Goal: Task Accomplishment & Management: Manage account settings

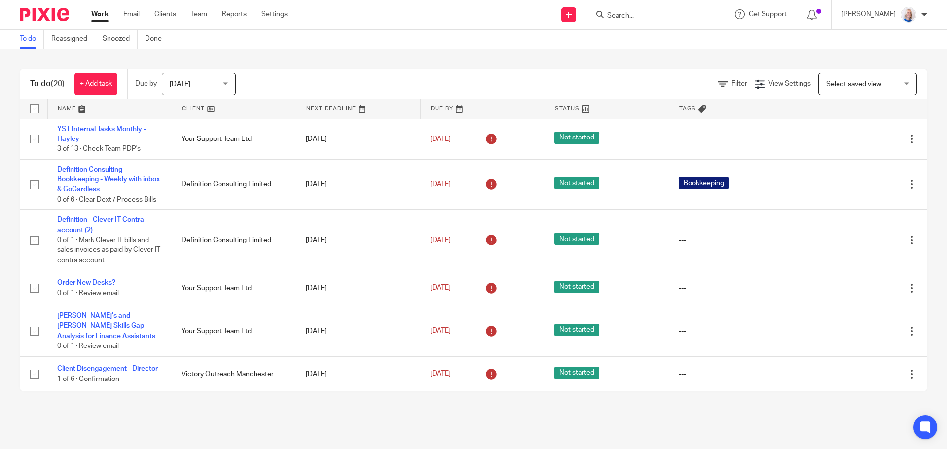
click at [194, 107] on link at bounding box center [234, 109] width 124 height 20
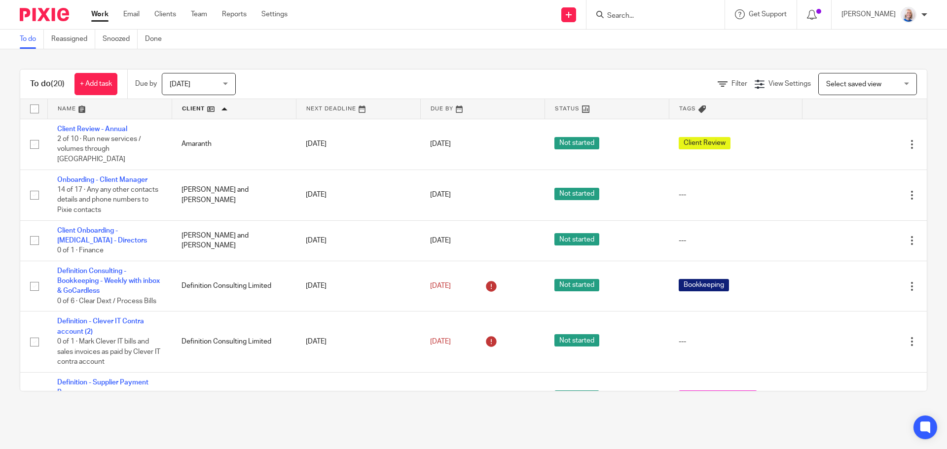
click at [201, 113] on link at bounding box center [234, 109] width 124 height 20
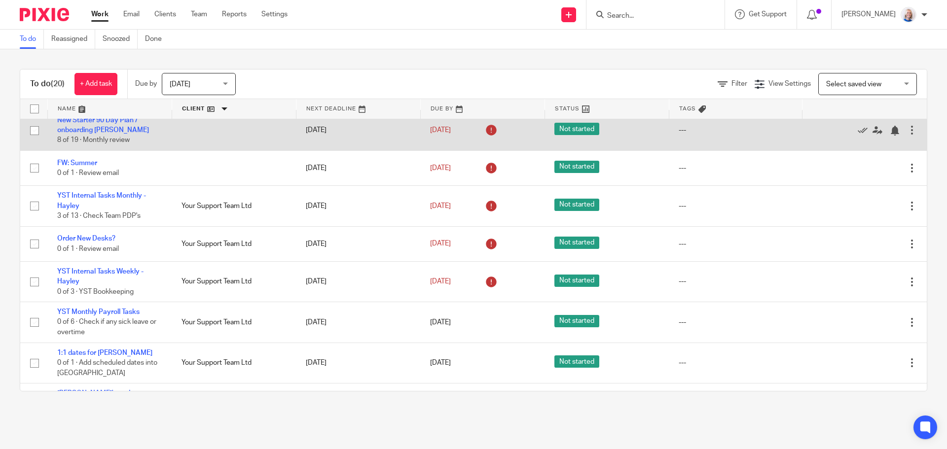
scroll to position [99, 0]
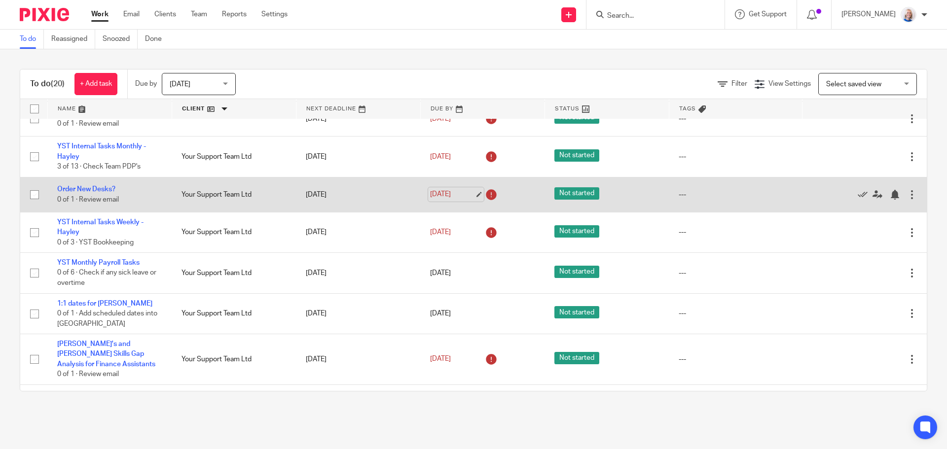
click at [448, 200] on link "[DATE]" at bounding box center [452, 194] width 44 height 10
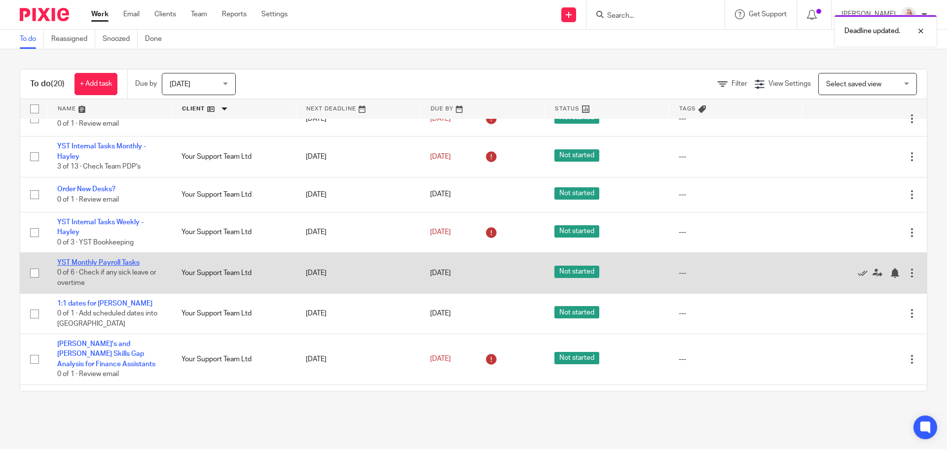
click at [124, 266] on link "YST Monthly Payroll Tasks" at bounding box center [98, 262] width 82 height 7
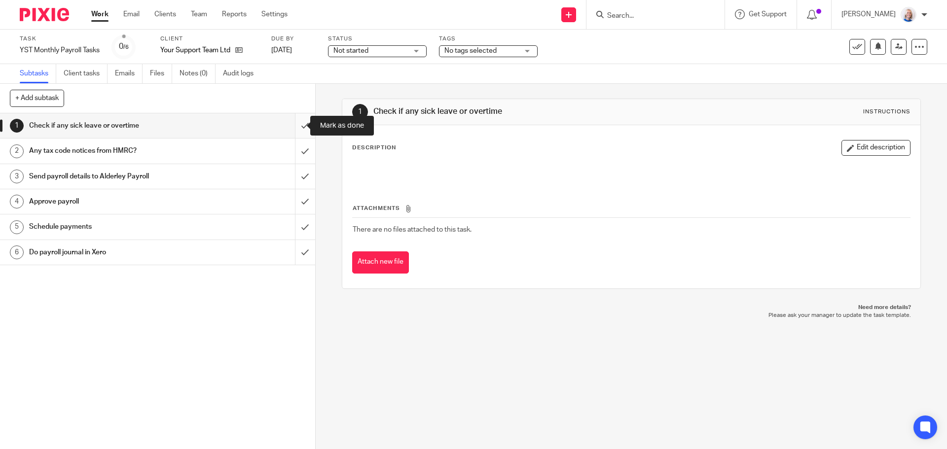
click at [291, 127] on input "submit" at bounding box center [157, 125] width 315 height 25
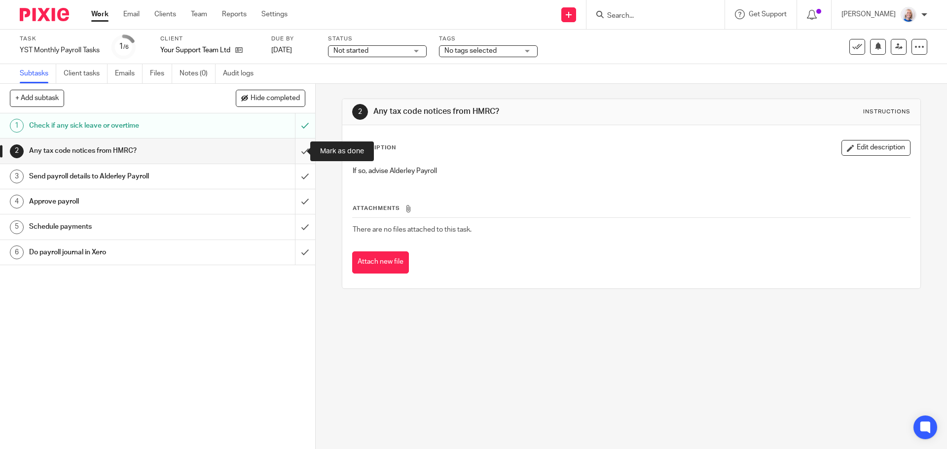
click at [298, 152] on input "submit" at bounding box center [157, 151] width 315 height 25
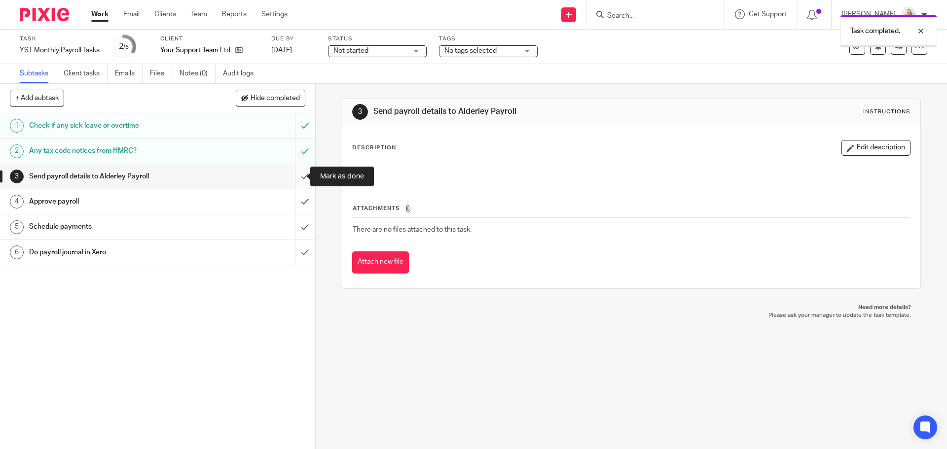
click at [298, 175] on input "submit" at bounding box center [157, 176] width 315 height 25
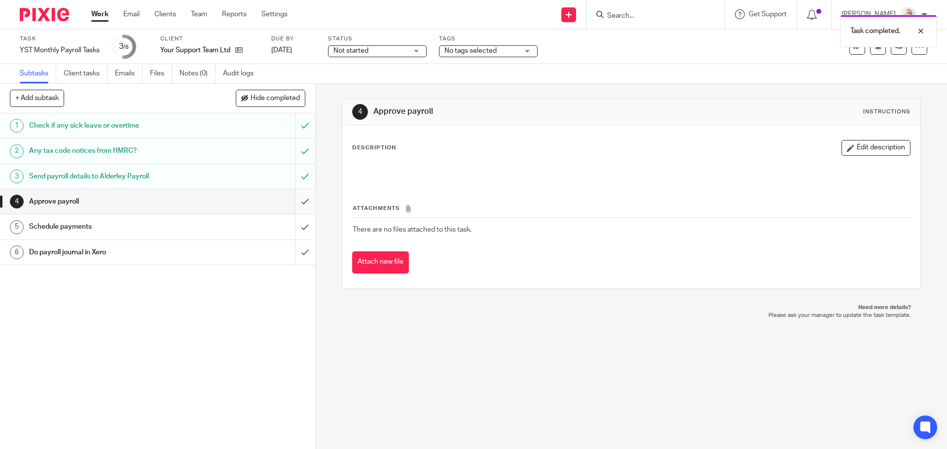
click at [296, 206] on input "submit" at bounding box center [157, 201] width 315 height 25
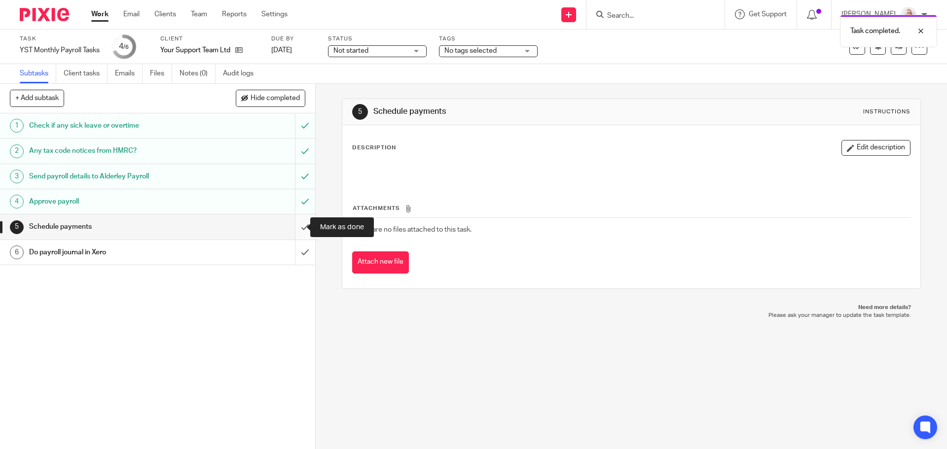
click at [295, 227] on input "submit" at bounding box center [157, 227] width 315 height 25
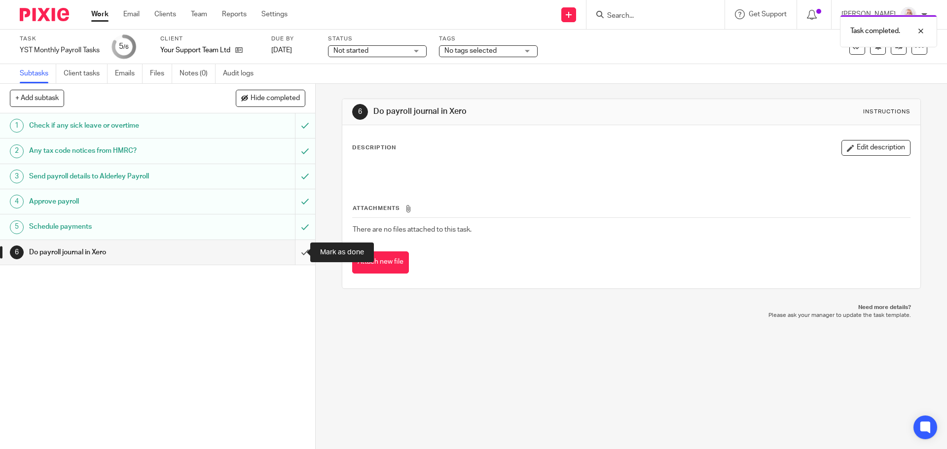
click at [293, 249] on input "submit" at bounding box center [157, 252] width 315 height 25
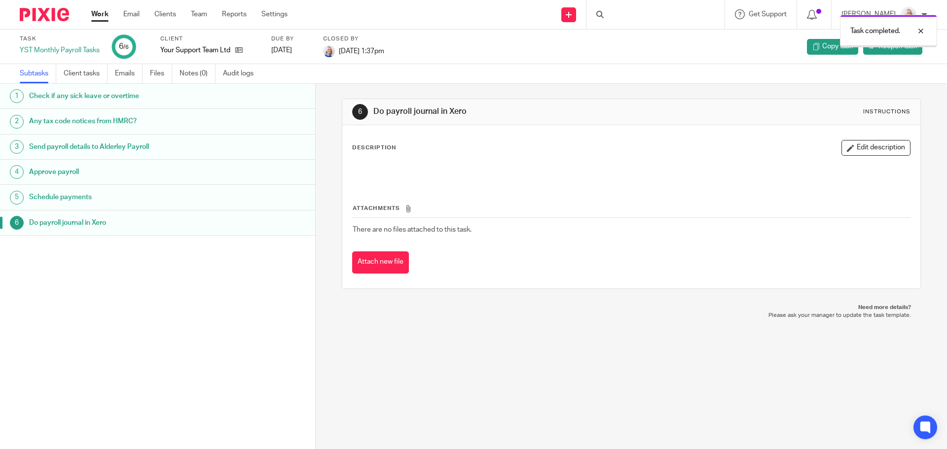
click at [102, 15] on link "Work" at bounding box center [99, 14] width 17 height 10
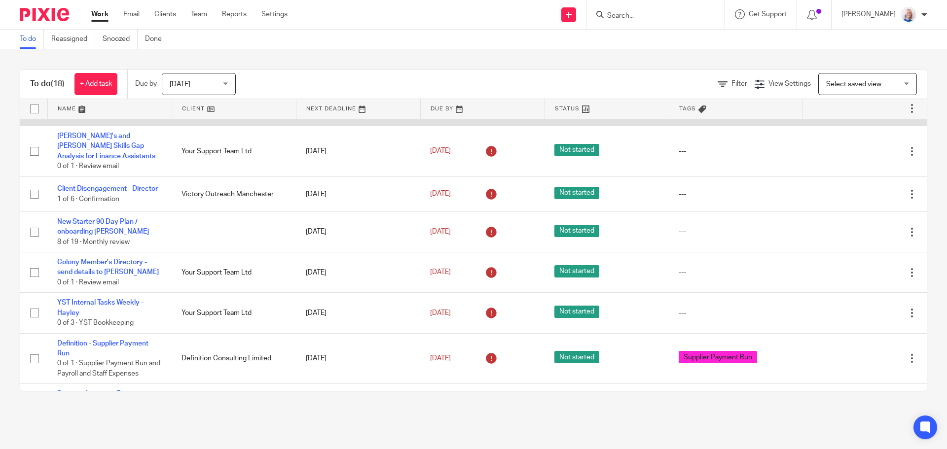
scroll to position [197, 0]
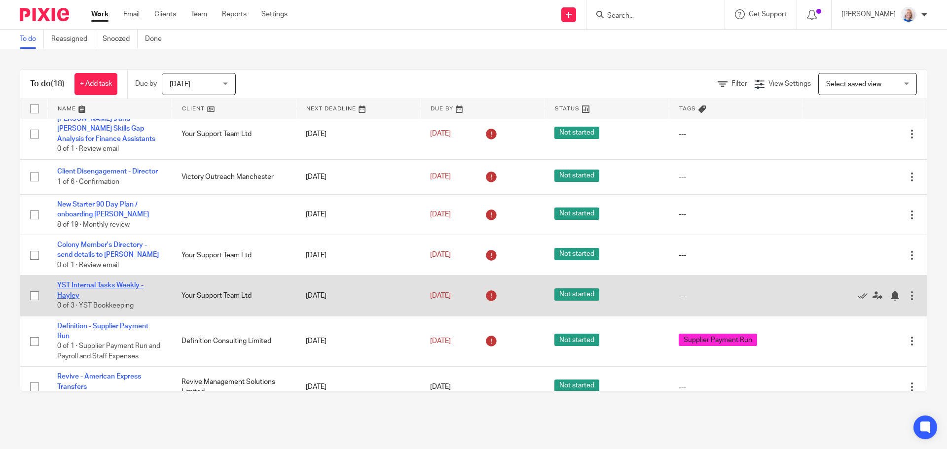
click at [121, 283] on link "YST Internal Tasks Weekly - Hayley" at bounding box center [100, 290] width 86 height 17
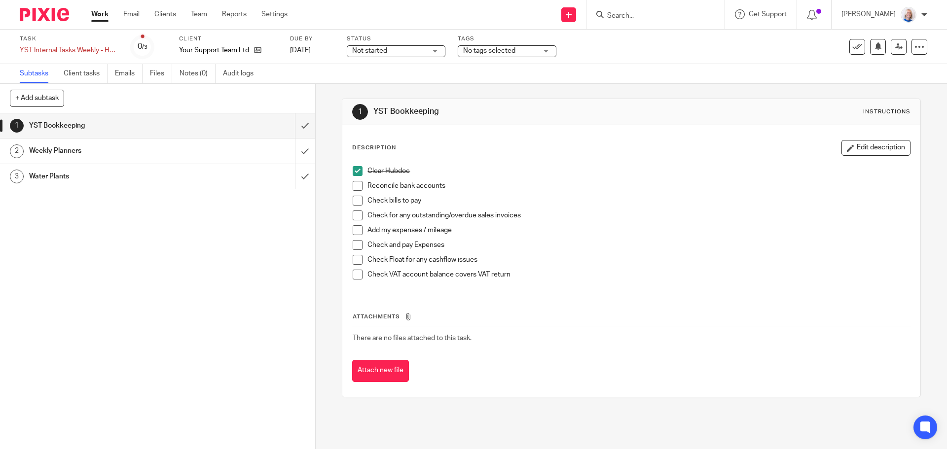
click at [357, 191] on li "Reconcile bank accounts" at bounding box center [631, 188] width 557 height 15
click at [356, 188] on span at bounding box center [358, 186] width 10 height 10
click at [355, 201] on span at bounding box center [358, 201] width 10 height 10
click at [356, 217] on span at bounding box center [358, 216] width 10 height 10
click at [353, 228] on span at bounding box center [358, 230] width 10 height 10
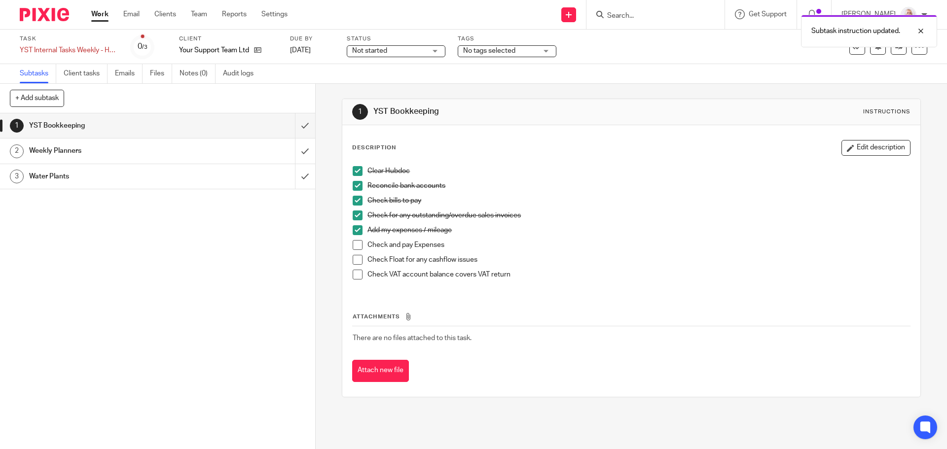
click at [353, 243] on span at bounding box center [358, 245] width 10 height 10
click at [354, 261] on span at bounding box center [358, 260] width 10 height 10
click at [355, 276] on span at bounding box center [358, 275] width 10 height 10
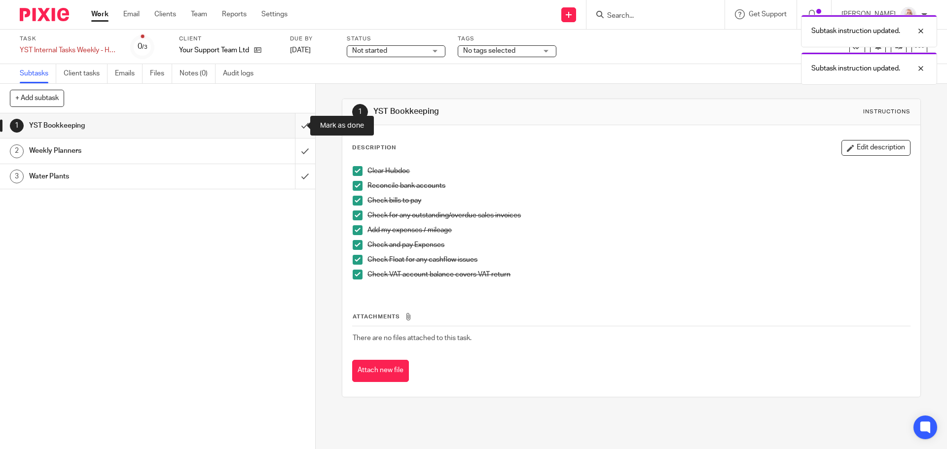
click at [292, 129] on input "submit" at bounding box center [157, 125] width 315 height 25
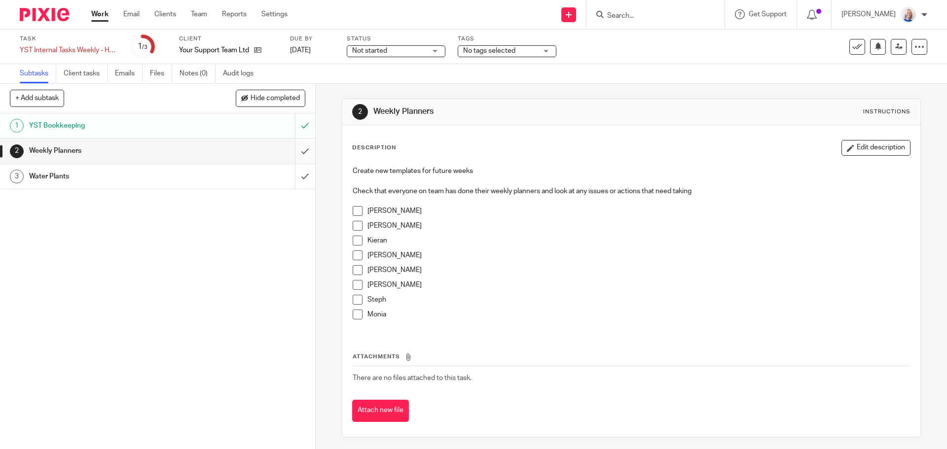
click at [295, 148] on input "submit" at bounding box center [157, 151] width 315 height 25
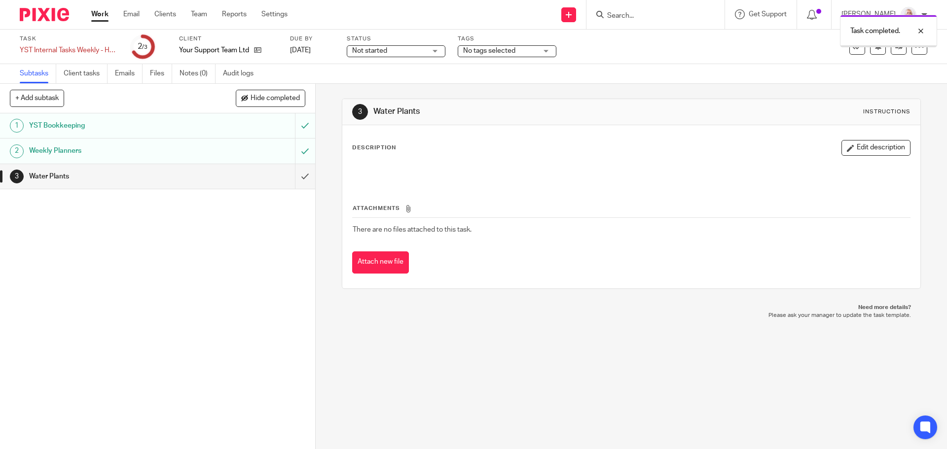
click at [219, 175] on div "Water Plants" at bounding box center [157, 176] width 256 height 15
click at [298, 179] on input "submit" at bounding box center [157, 176] width 315 height 25
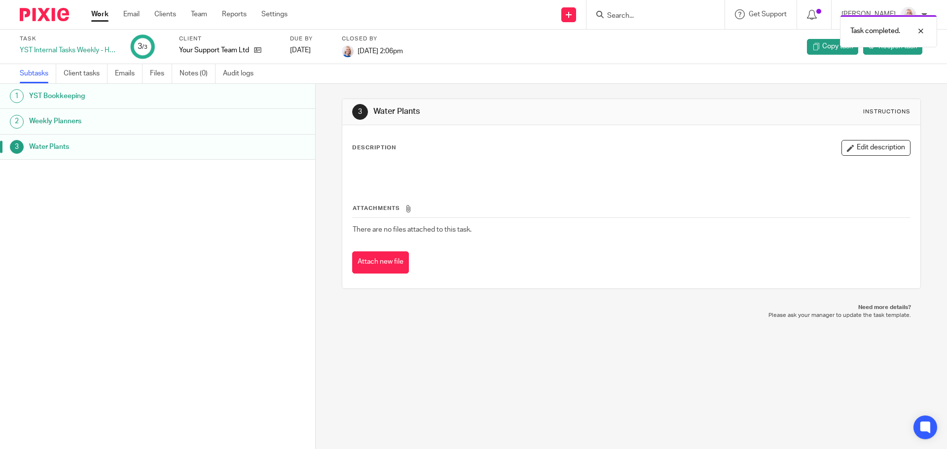
click at [90, 12] on div "Work Email Clients Team Reports Settings Work Email Clients Team Reports Settin…" at bounding box center [191, 14] width 221 height 29
